Goal: Transaction & Acquisition: Purchase product/service

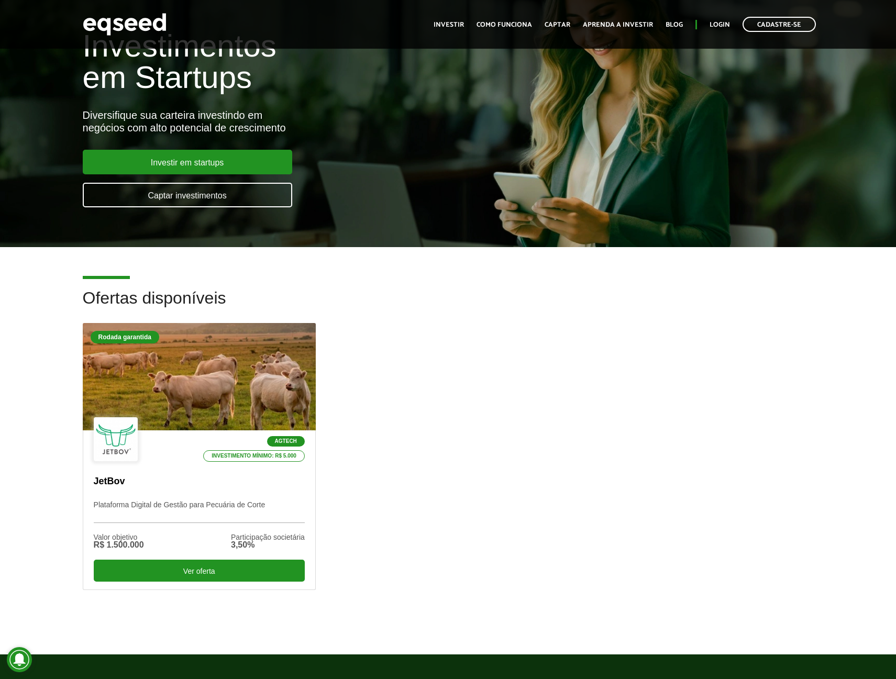
scroll to position [105, 0]
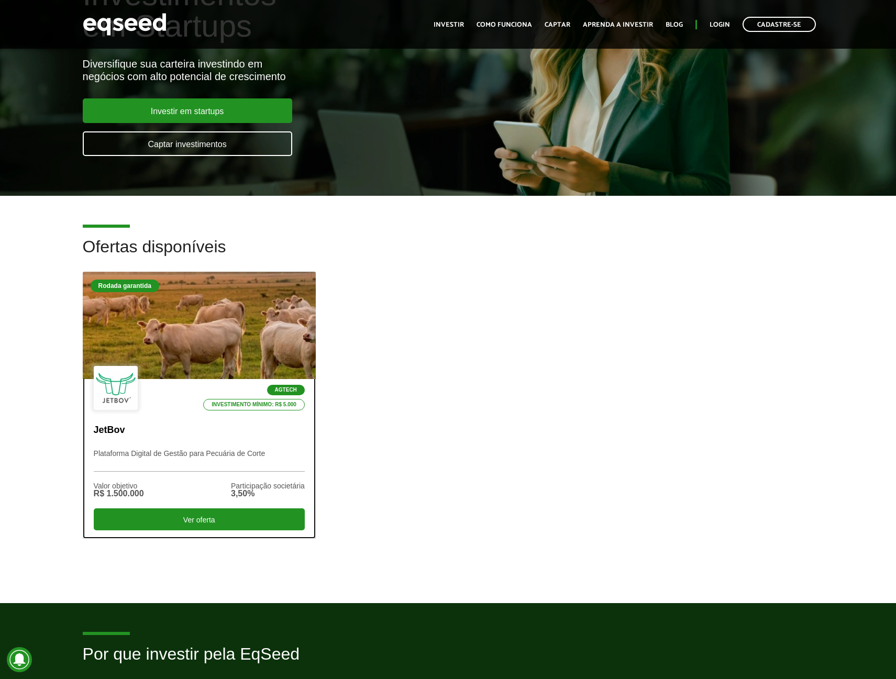
click at [227, 395] on li "Agtech" at bounding box center [251, 390] width 107 height 10
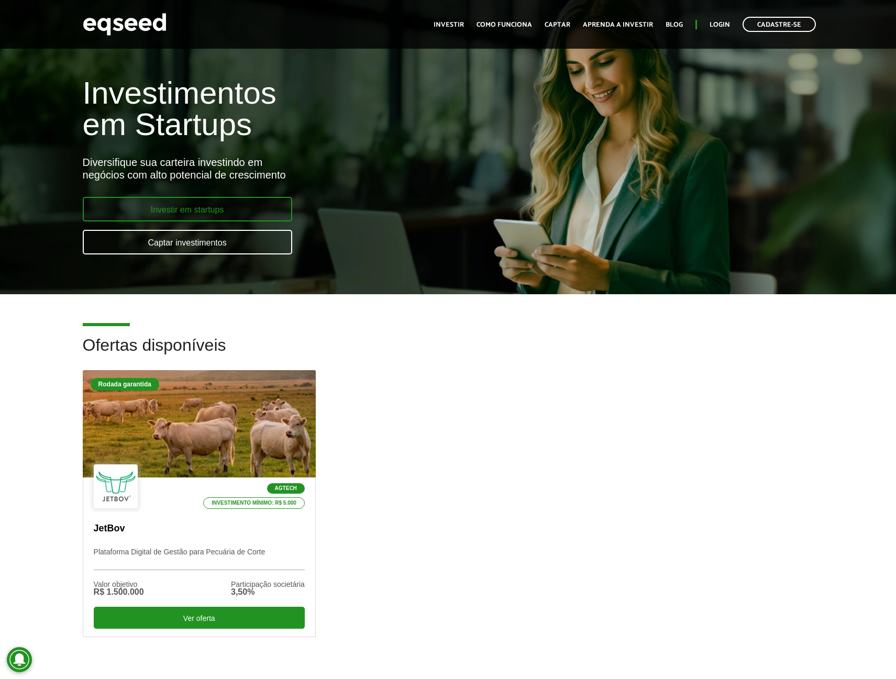
scroll to position [0, 0]
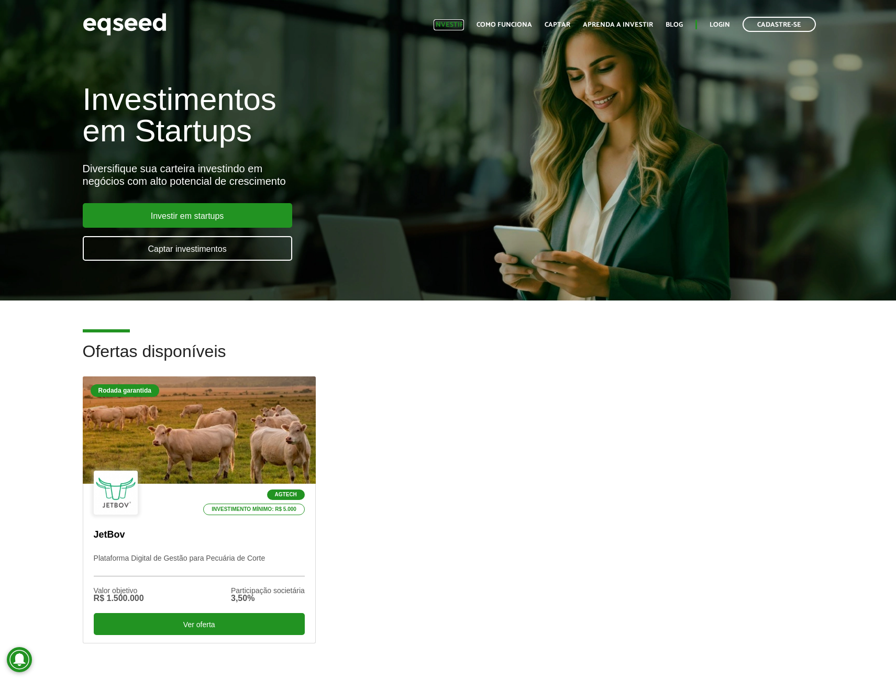
click at [447, 21] on link "Investir" at bounding box center [449, 24] width 30 height 7
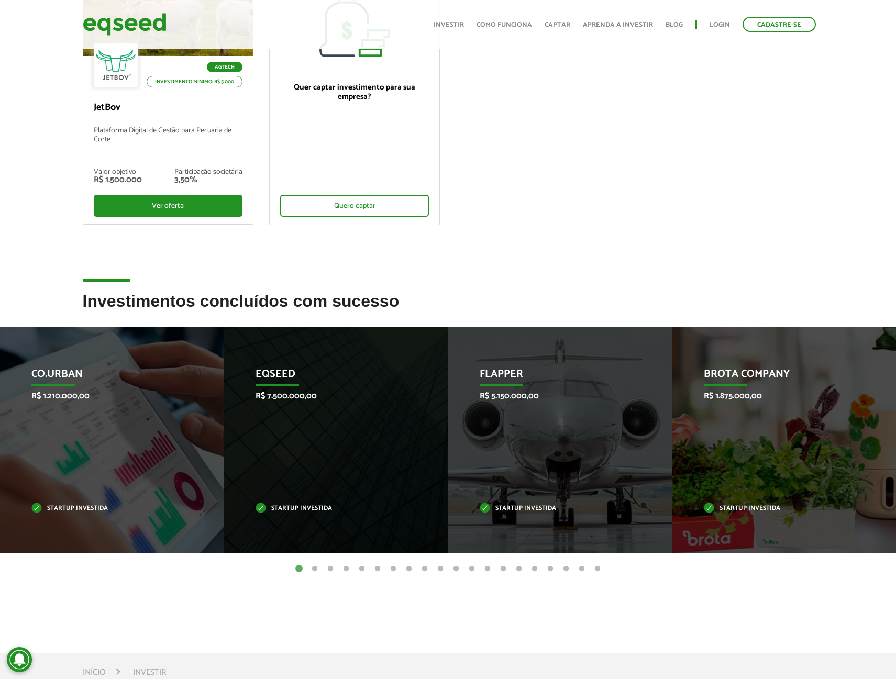
scroll to position [209, 0]
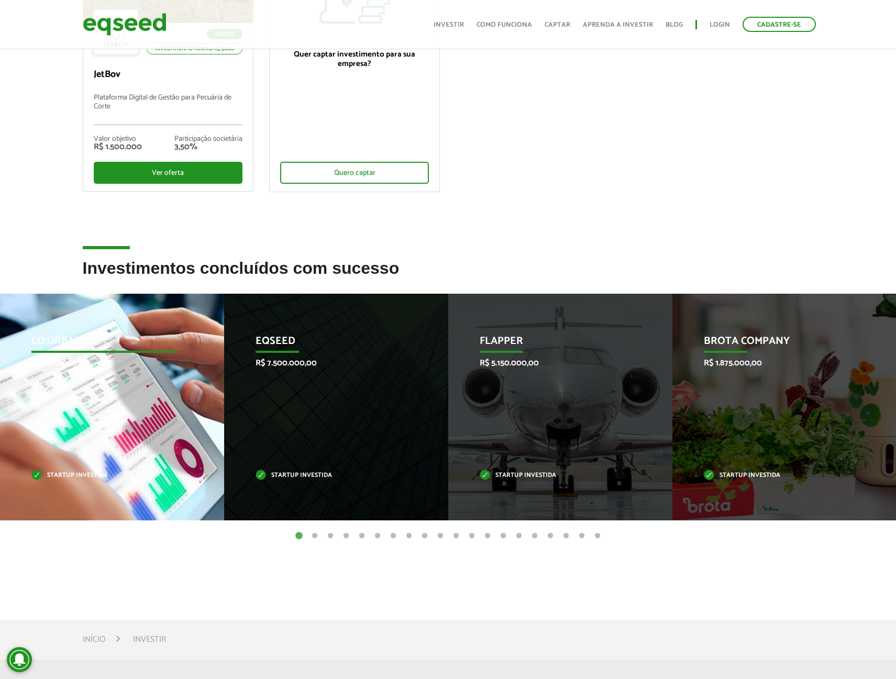
click at [68, 388] on div "Co.Urban R$ 1.210.000,00 Startup investida" at bounding box center [104, 407] width 208 height 227
click at [100, 342] on p "Co.Urban" at bounding box center [104, 344] width 146 height 18
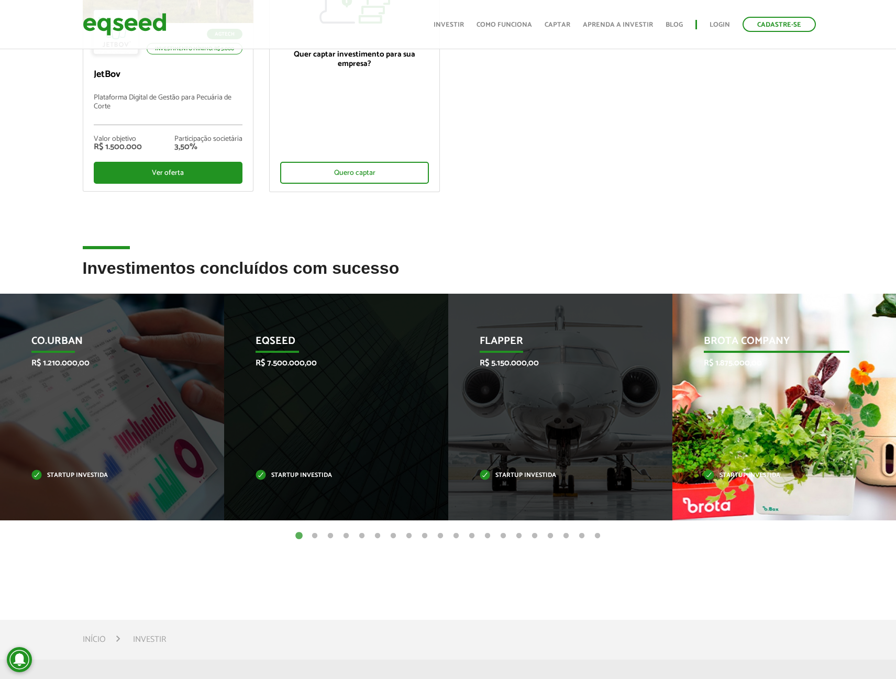
drag, startPoint x: 611, startPoint y: 507, endPoint x: 556, endPoint y: 513, distance: 54.8
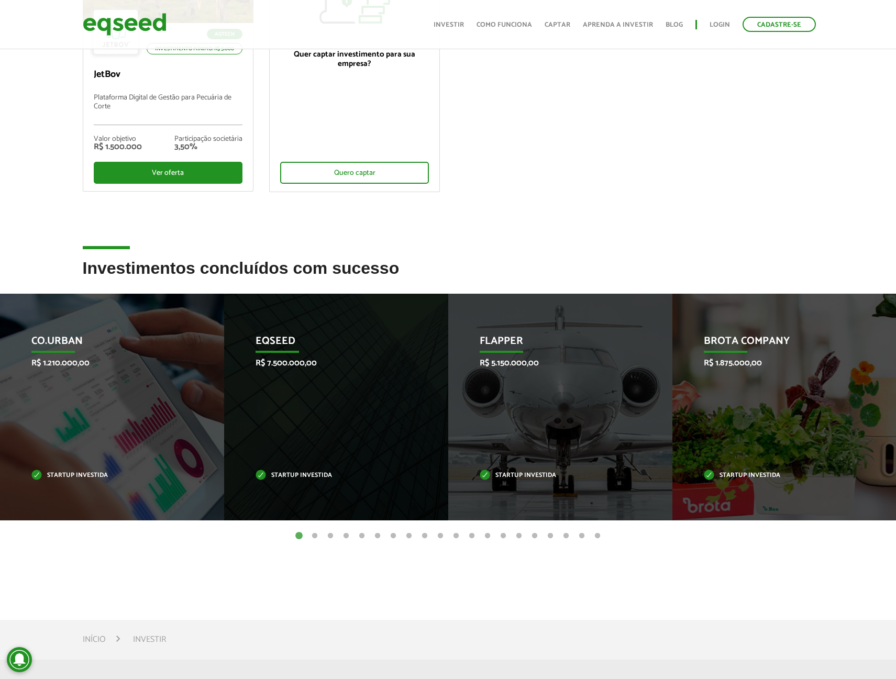
drag, startPoint x: 556, startPoint y: 513, endPoint x: 778, endPoint y: 595, distance: 236.3
click at [778, 595] on article "Investimentos concluídos com sucesso Invoop R$ 250.000,00 Startup investida Pro…" at bounding box center [448, 428] width 896 height 339
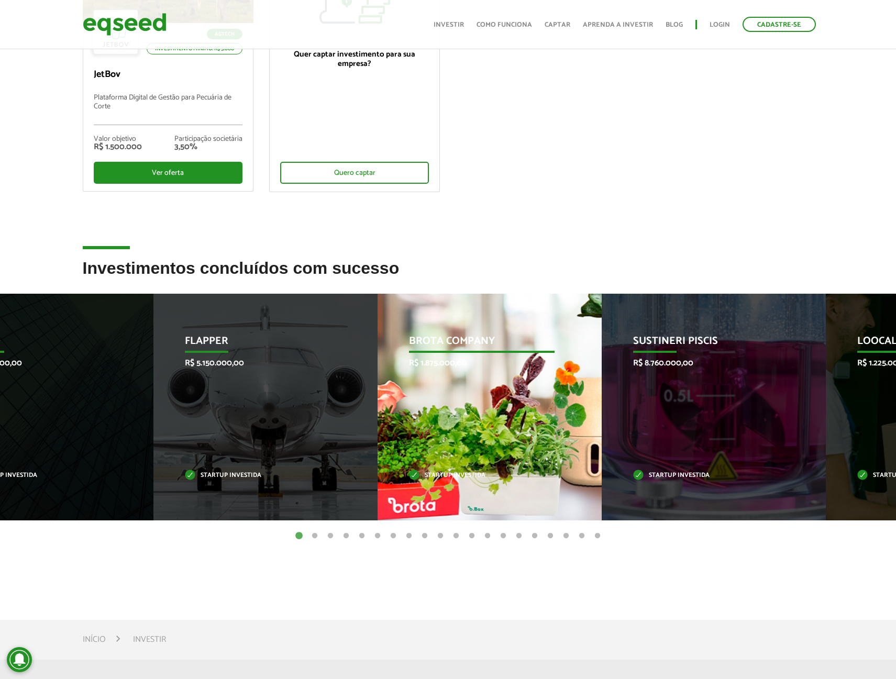
drag, startPoint x: 828, startPoint y: 418, endPoint x: 482, endPoint y: 403, distance: 346.0
click at [488, 404] on div "Brota Company R$ 1.875.000,00 Startup investida" at bounding box center [482, 407] width 208 height 227
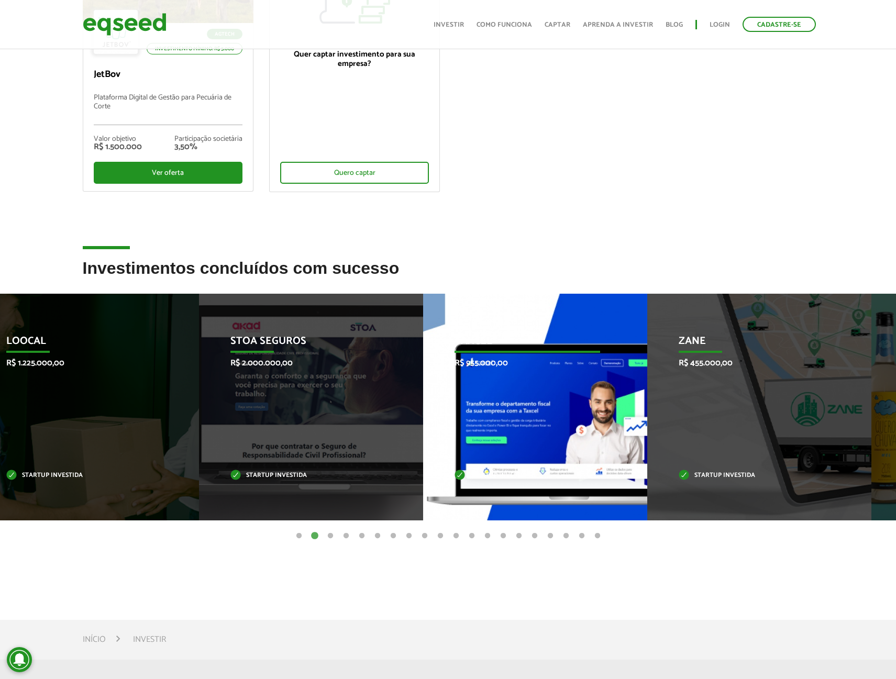
drag, startPoint x: 730, startPoint y: 419, endPoint x: 461, endPoint y: 396, distance: 269.2
click at [474, 396] on div "Taxcel R$ 955.000,00 Startup investida" at bounding box center [527, 407] width 208 height 227
